Goal: Information Seeking & Learning: Learn about a topic

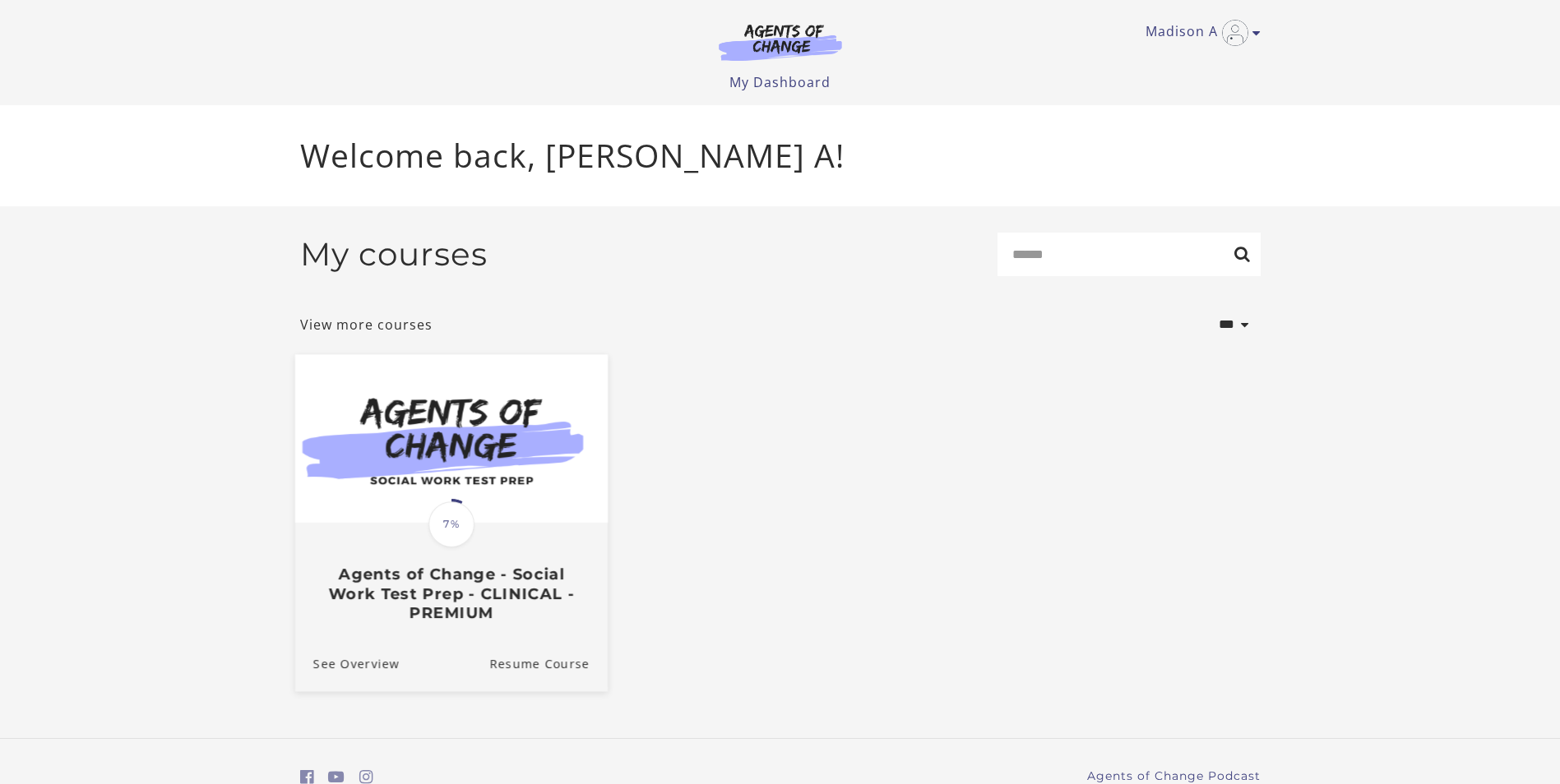
click at [470, 541] on span "7%" at bounding box center [452, 525] width 46 height 46
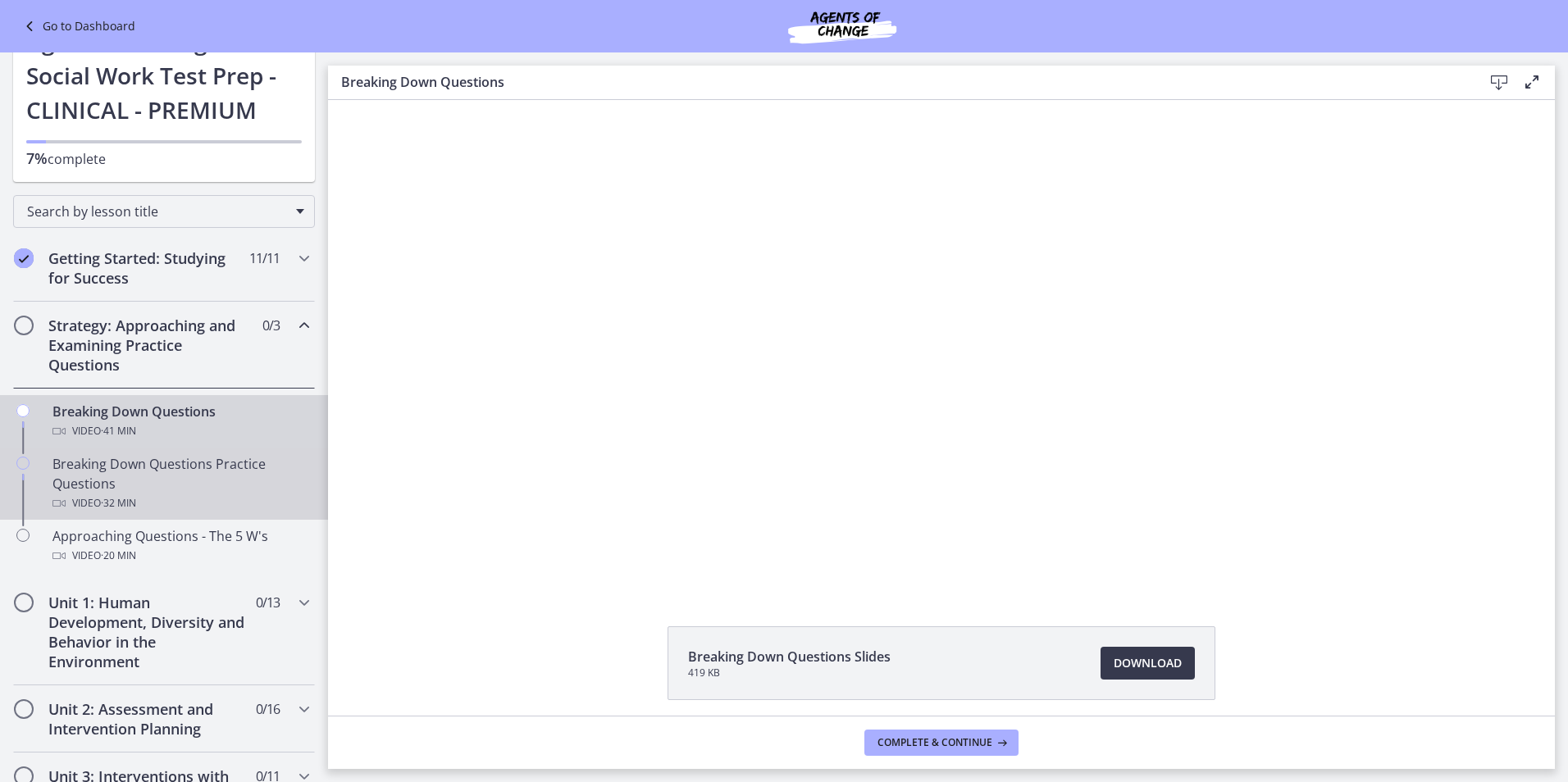
scroll to position [82, 0]
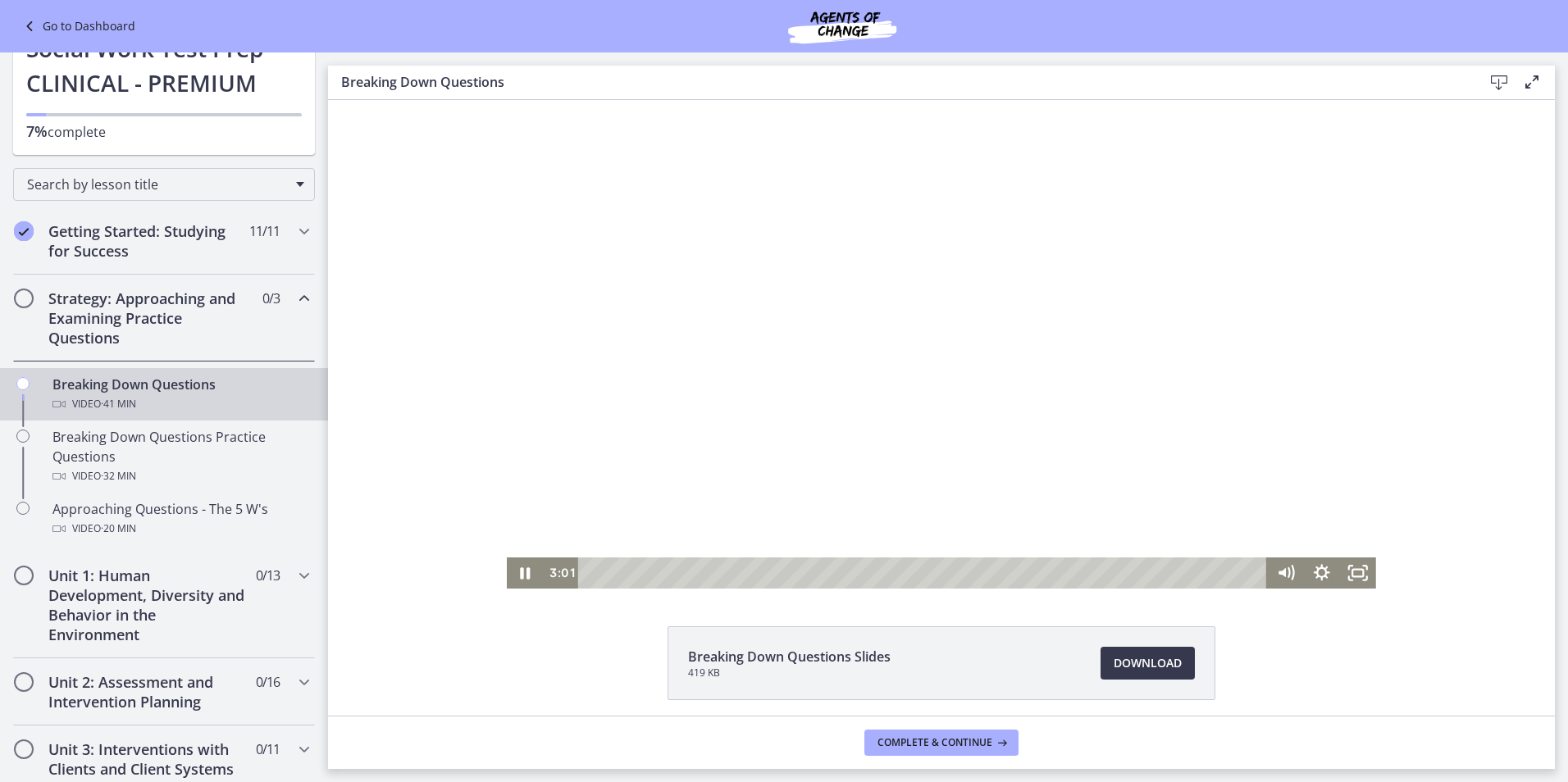
click at [844, 387] on div at bounding box center [942, 344] width 870 height 489
